Goal: Transaction & Acquisition: Download file/media

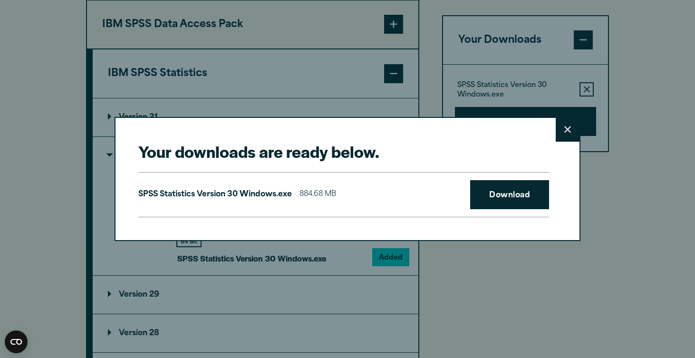
click at [499, 174] on div "SPSS Statistics Version 30 Windows.exe 884.68 MB Download" at bounding box center [343, 195] width 411 height 46
click at [499, 189] on link "Download" at bounding box center [509, 194] width 79 height 29
click at [568, 133] on icon at bounding box center [567, 129] width 7 height 7
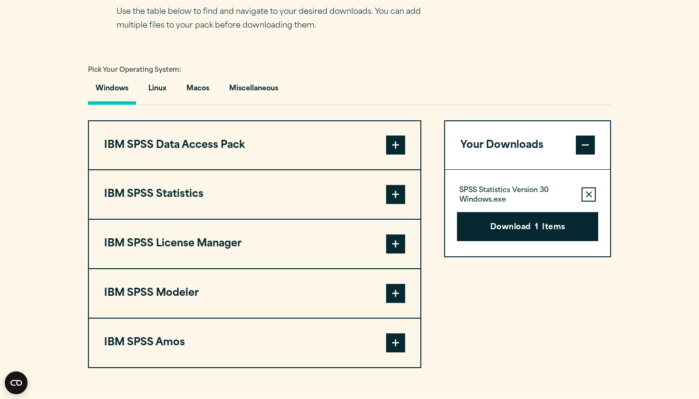
scroll to position [643, 0]
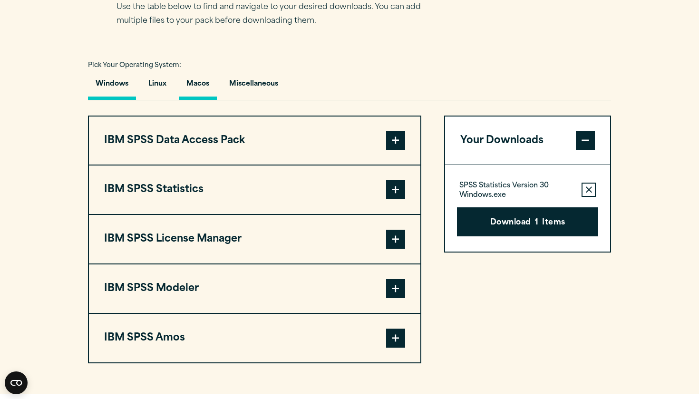
click at [205, 100] on button "Macos" at bounding box center [198, 86] width 38 height 27
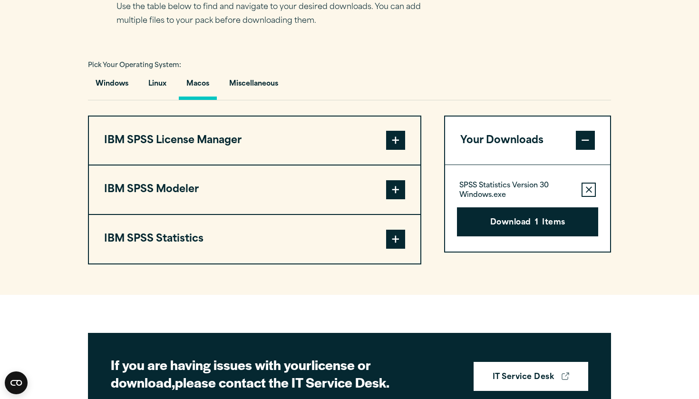
click at [401, 249] on span at bounding box center [395, 239] width 19 height 19
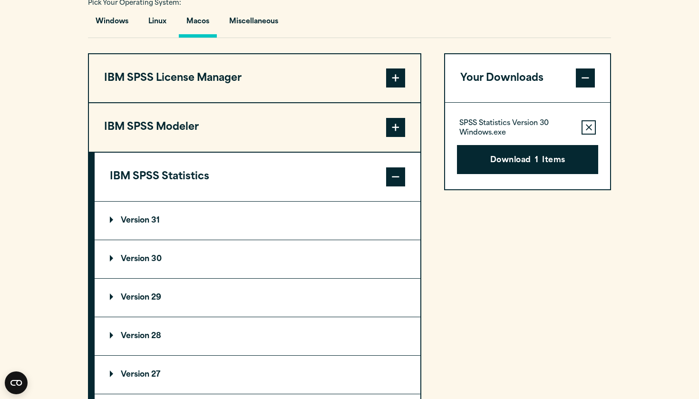
scroll to position [706, 0]
click at [238, 239] on summary "Version 31" at bounding box center [258, 220] width 326 height 38
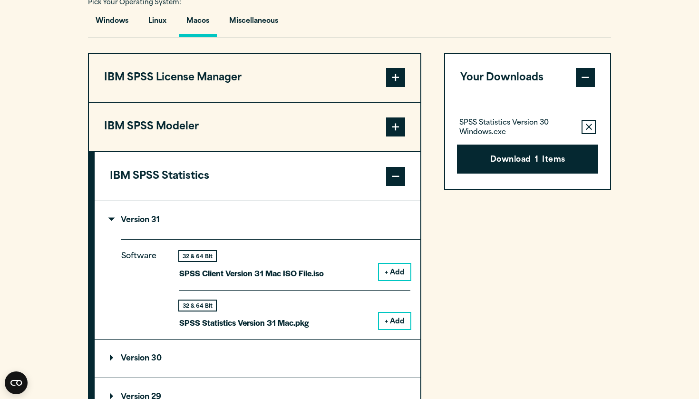
click at [393, 329] on button "+ Add" at bounding box center [394, 321] width 31 height 16
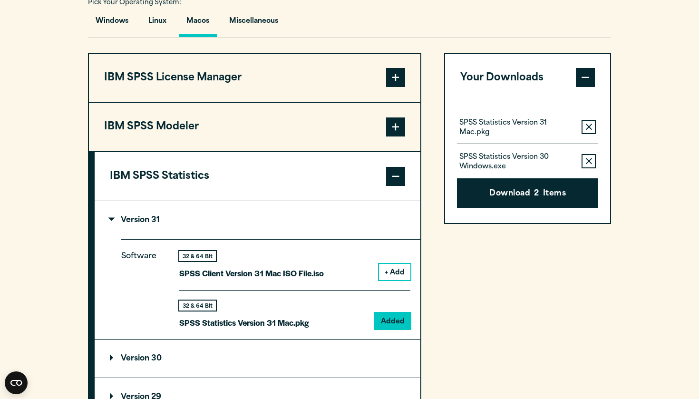
click at [586, 165] on icon "button" at bounding box center [589, 161] width 6 height 7
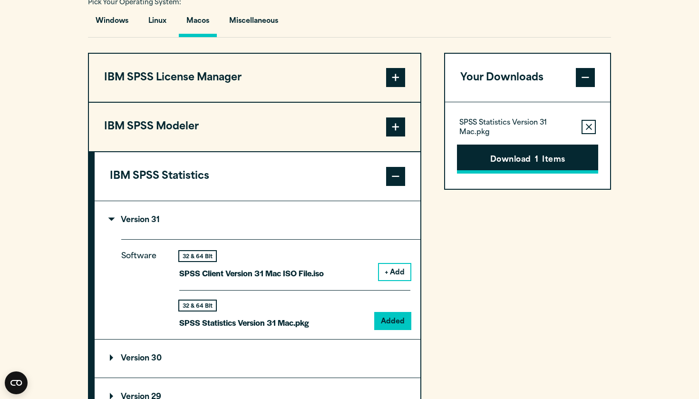
click at [521, 174] on button "Download 1 Items" at bounding box center [527, 159] width 141 height 29
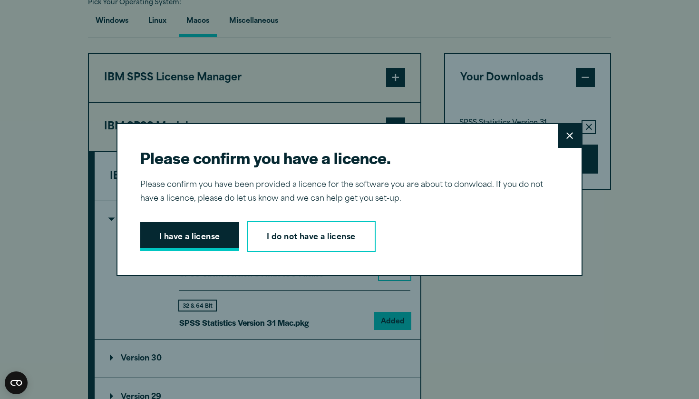
click at [196, 224] on button "I have a license" at bounding box center [189, 236] width 99 height 29
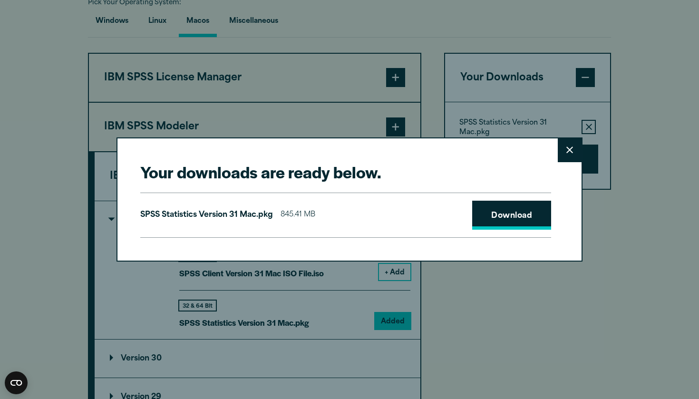
click at [514, 217] on link "Download" at bounding box center [511, 215] width 79 height 29
